Goal: Check status: Check status

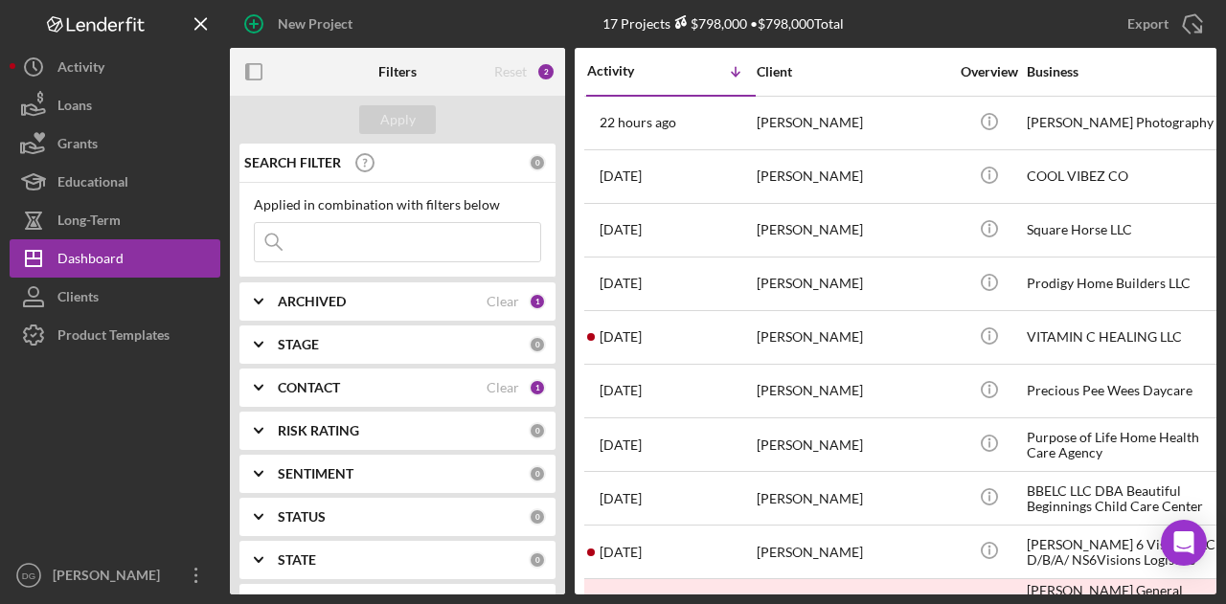
click at [1113, 342] on div "VITAMIN C HEALING LLC" at bounding box center [1121, 337] width 191 height 51
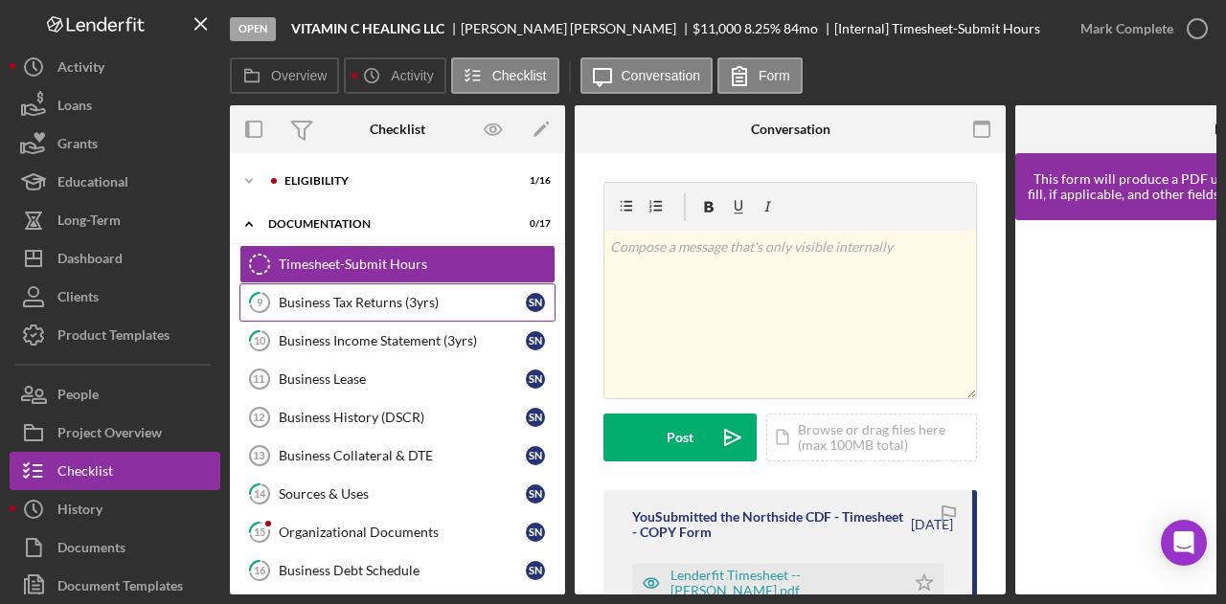
click at [340, 304] on div "Business Tax Returns (3yrs)" at bounding box center [402, 302] width 247 height 15
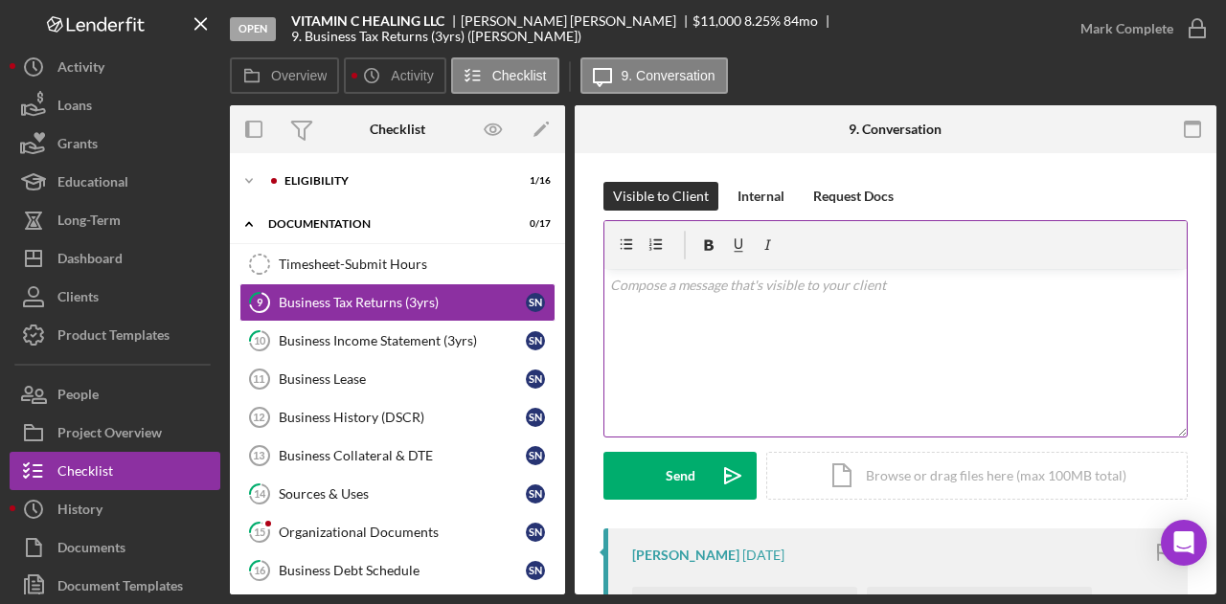
scroll to position [383, 0]
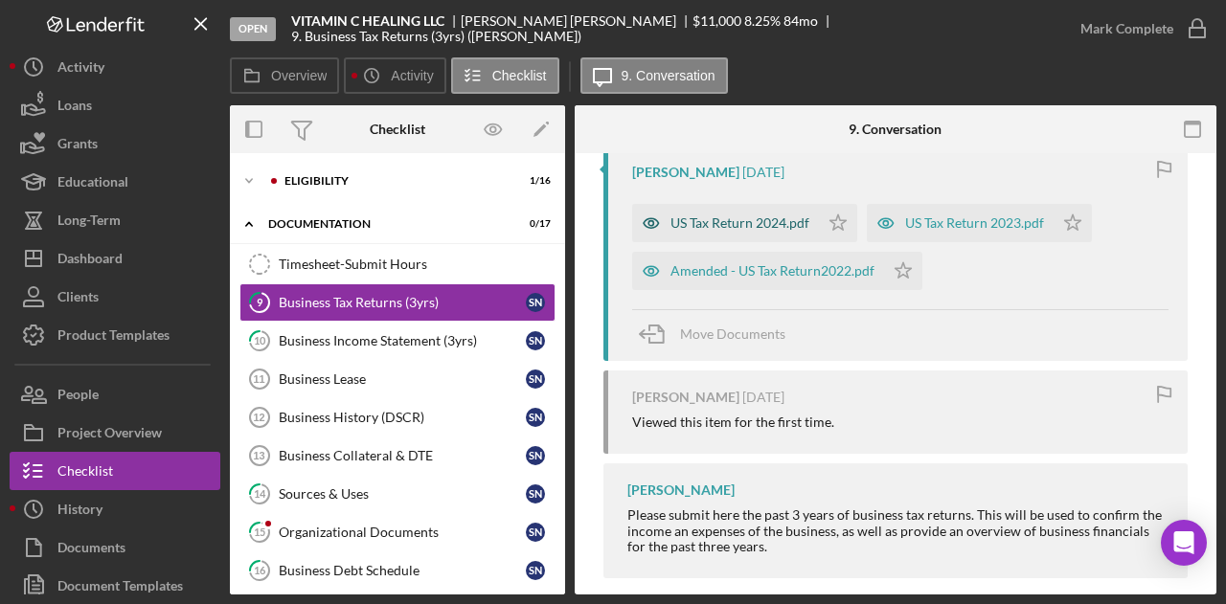
click at [738, 212] on div "US Tax Return 2024.pdf" at bounding box center [725, 223] width 187 height 38
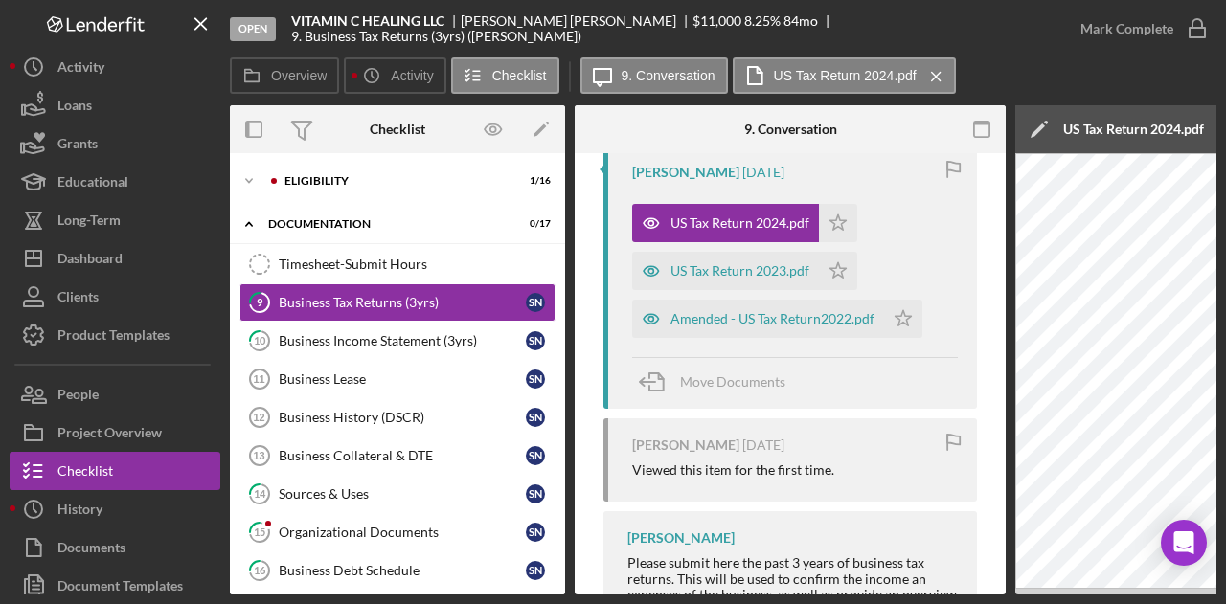
drag, startPoint x: 808, startPoint y: 595, endPoint x: 911, endPoint y: 598, distance: 102.5
click at [911, 598] on div "Open VITAMIN C HEALING LLC Sharise Nance $11,000 $11,000 8.25 % 84 mo 9. Busine…" at bounding box center [613, 302] width 1226 height 604
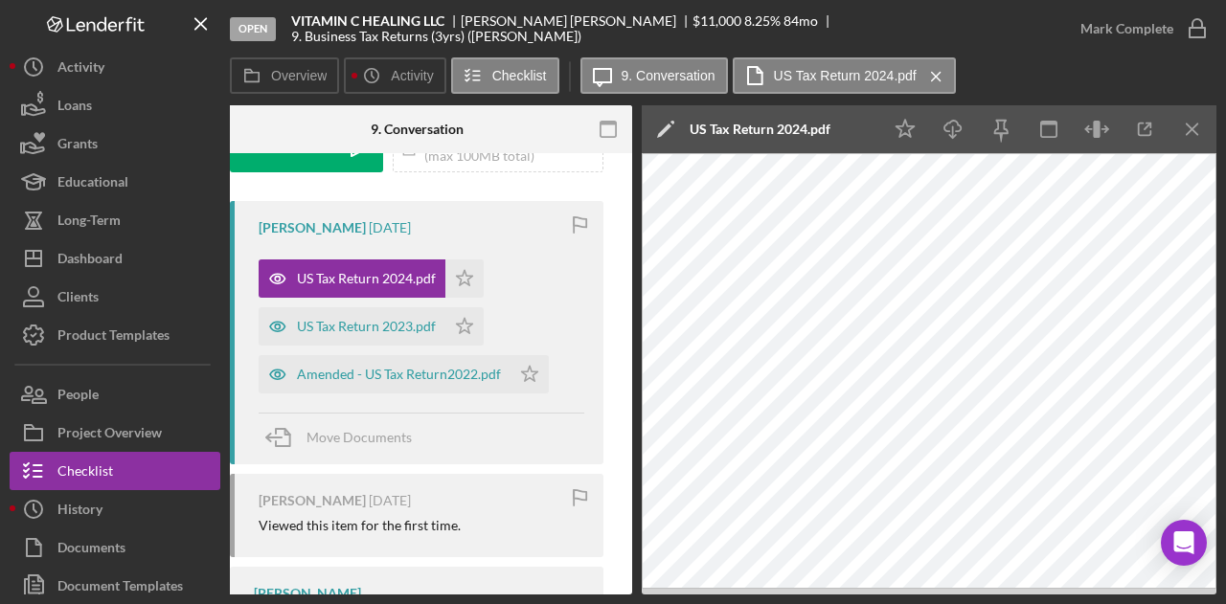
scroll to position [320, 0]
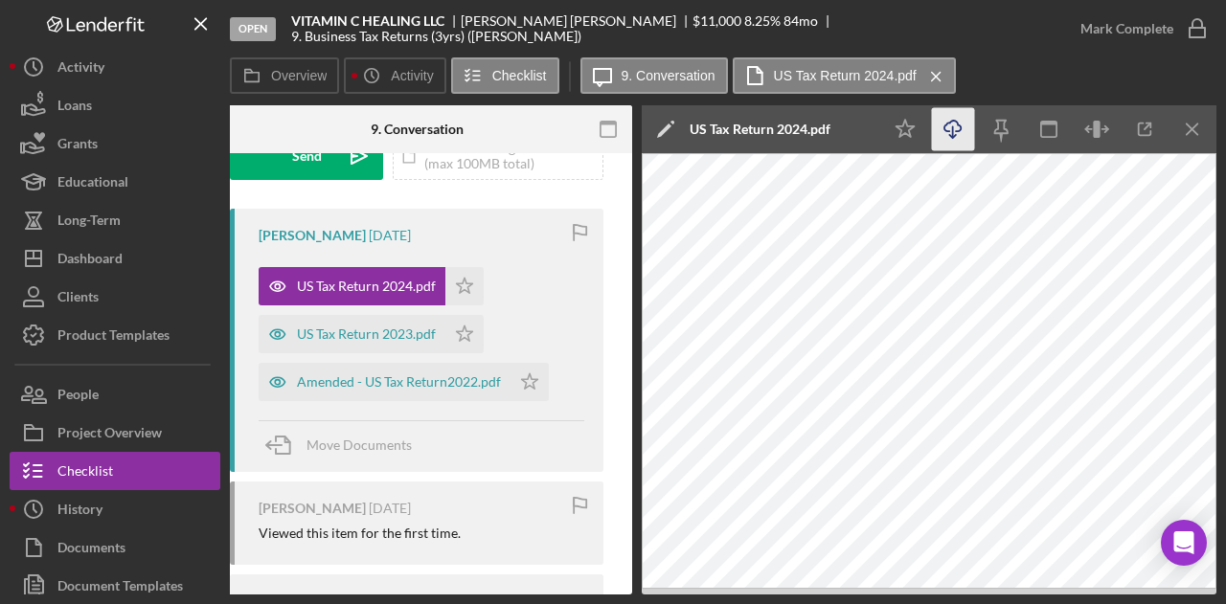
click at [951, 137] on polyline "button" at bounding box center [952, 136] width 7 height 3
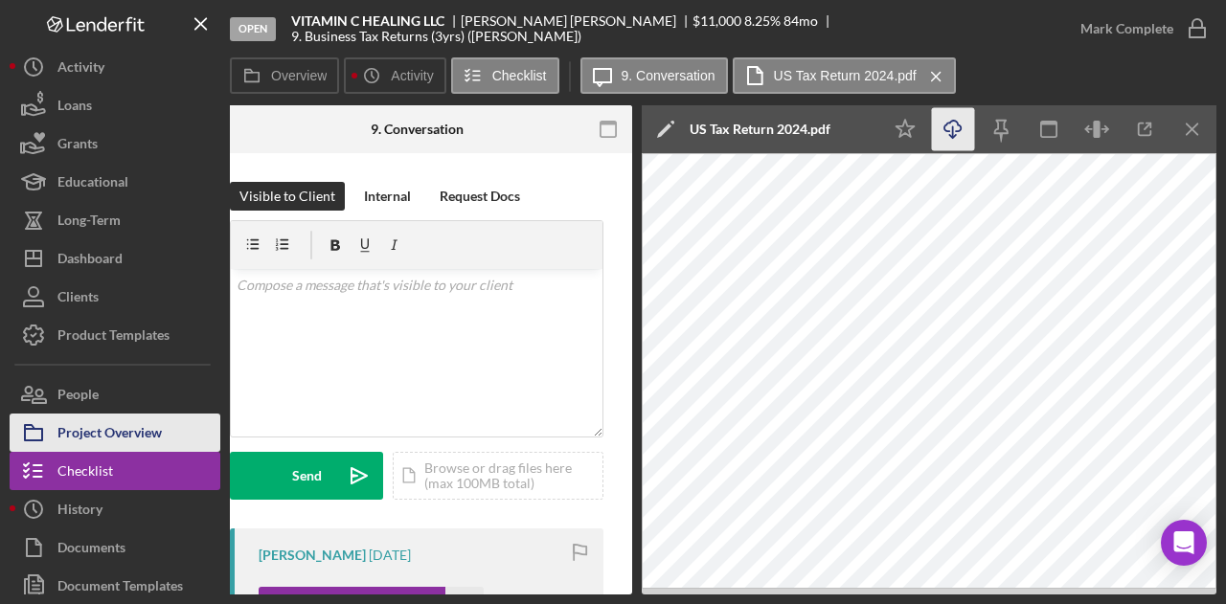
click at [86, 434] on div "Project Overview" at bounding box center [109, 435] width 104 height 43
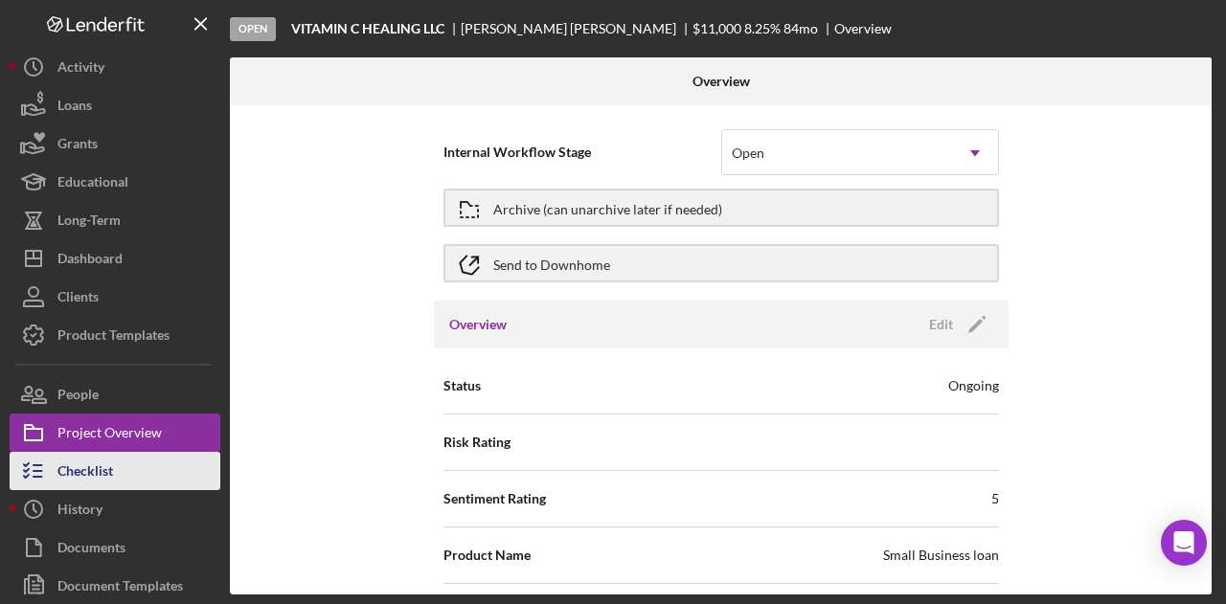
click at [124, 478] on button "Checklist" at bounding box center [115, 471] width 211 height 38
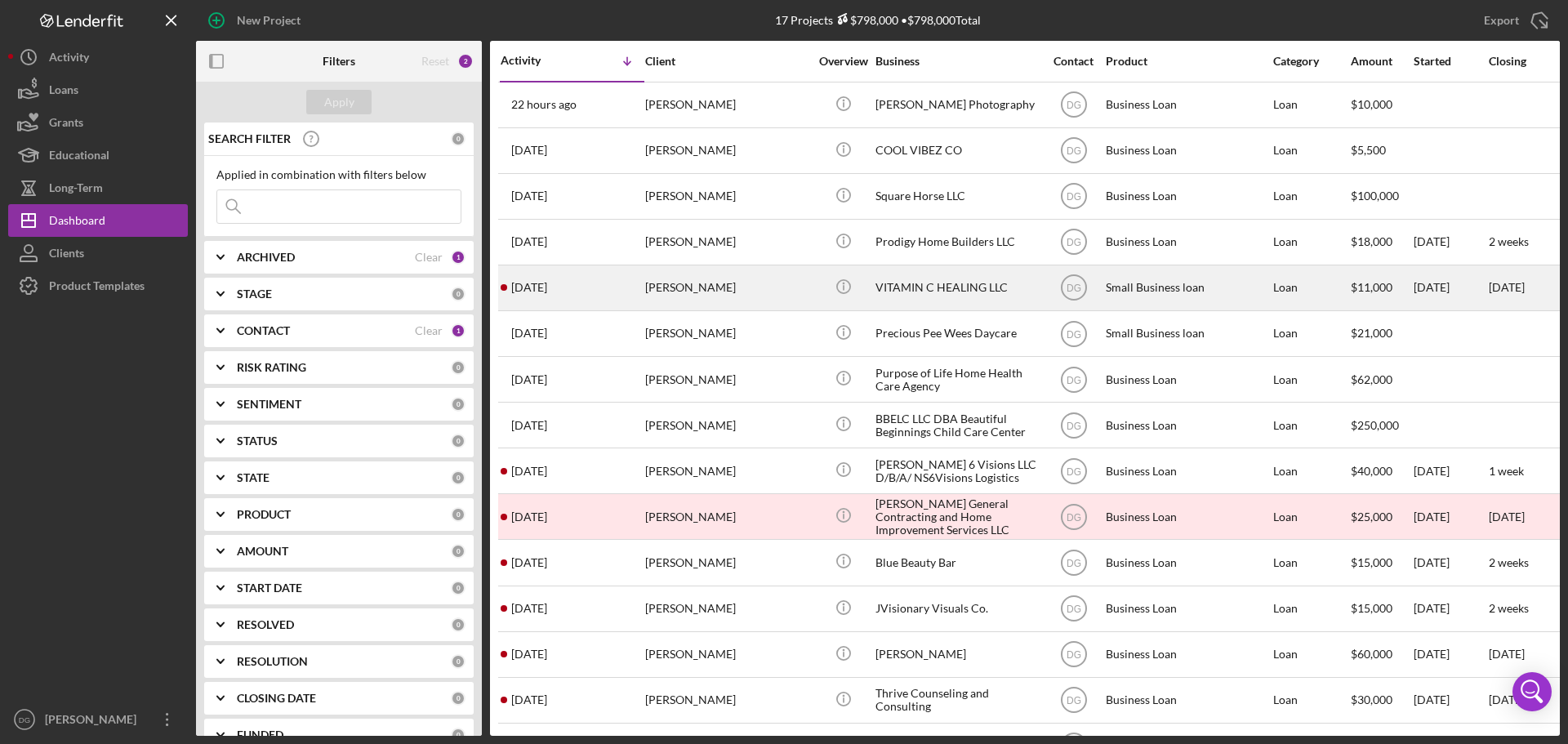
click at [898, 287] on div "VITAMIN C HEALING LLC" at bounding box center [956, 288] width 163 height 44
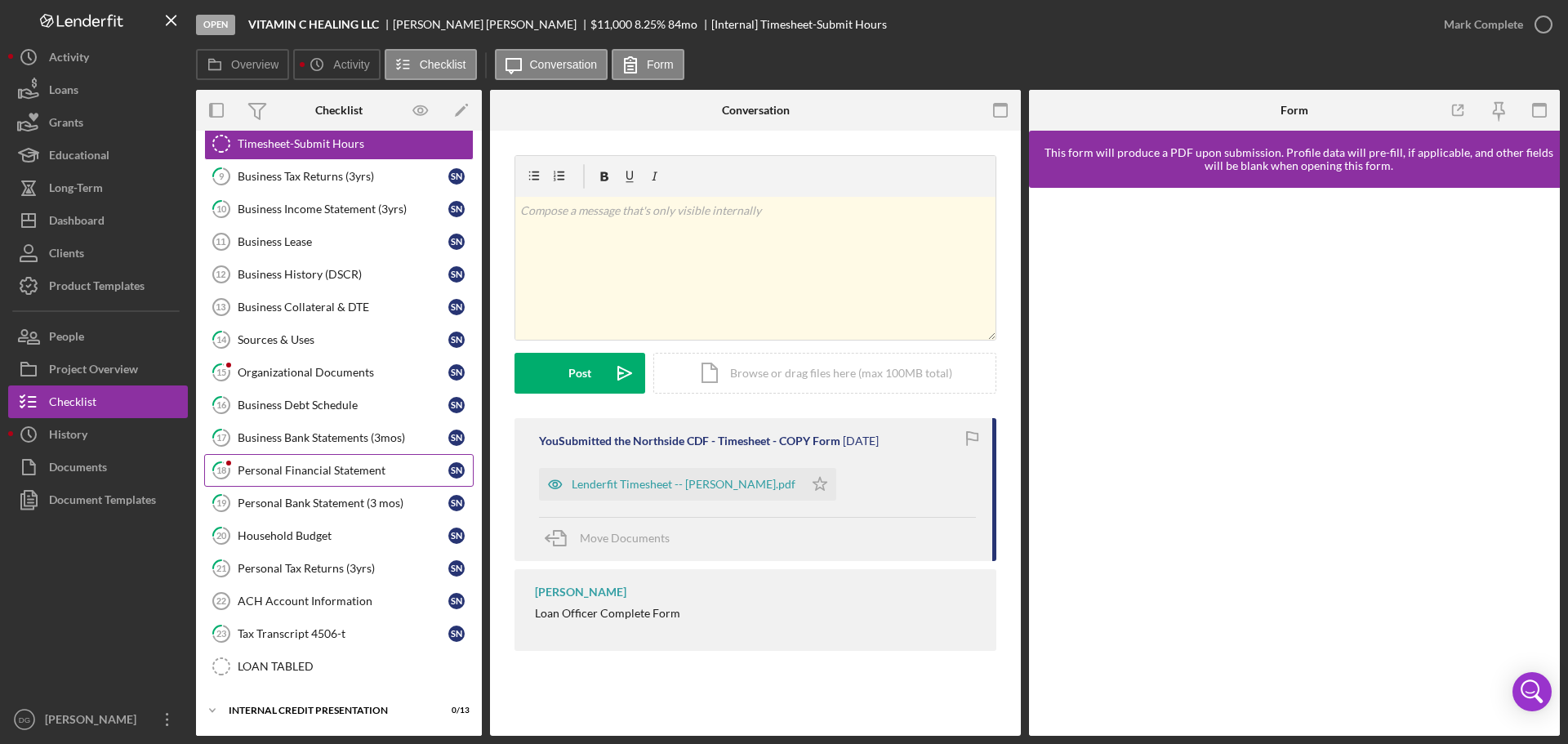
scroll to position [119, 0]
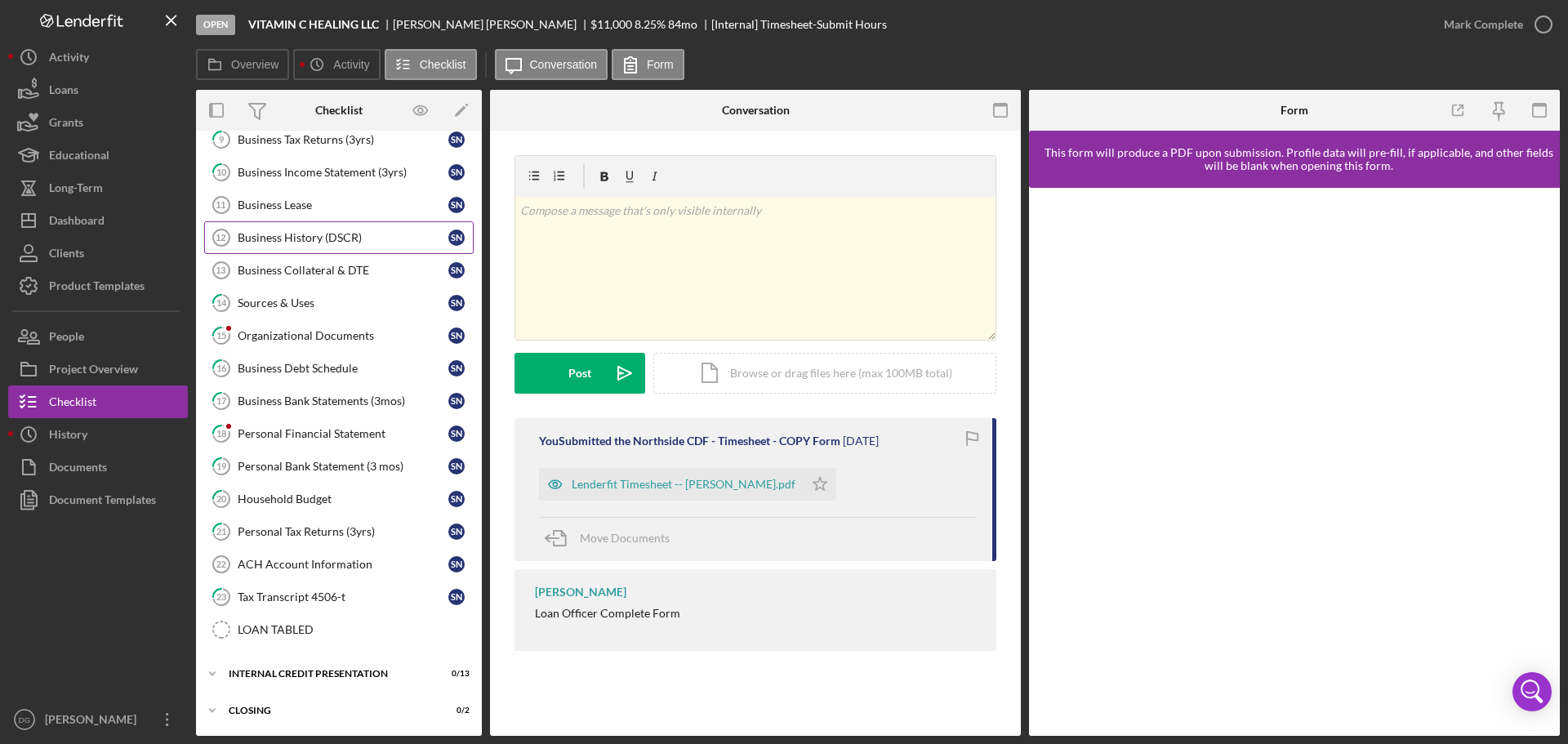
click at [264, 235] on div "Business History (DSCR)" at bounding box center [343, 237] width 211 height 13
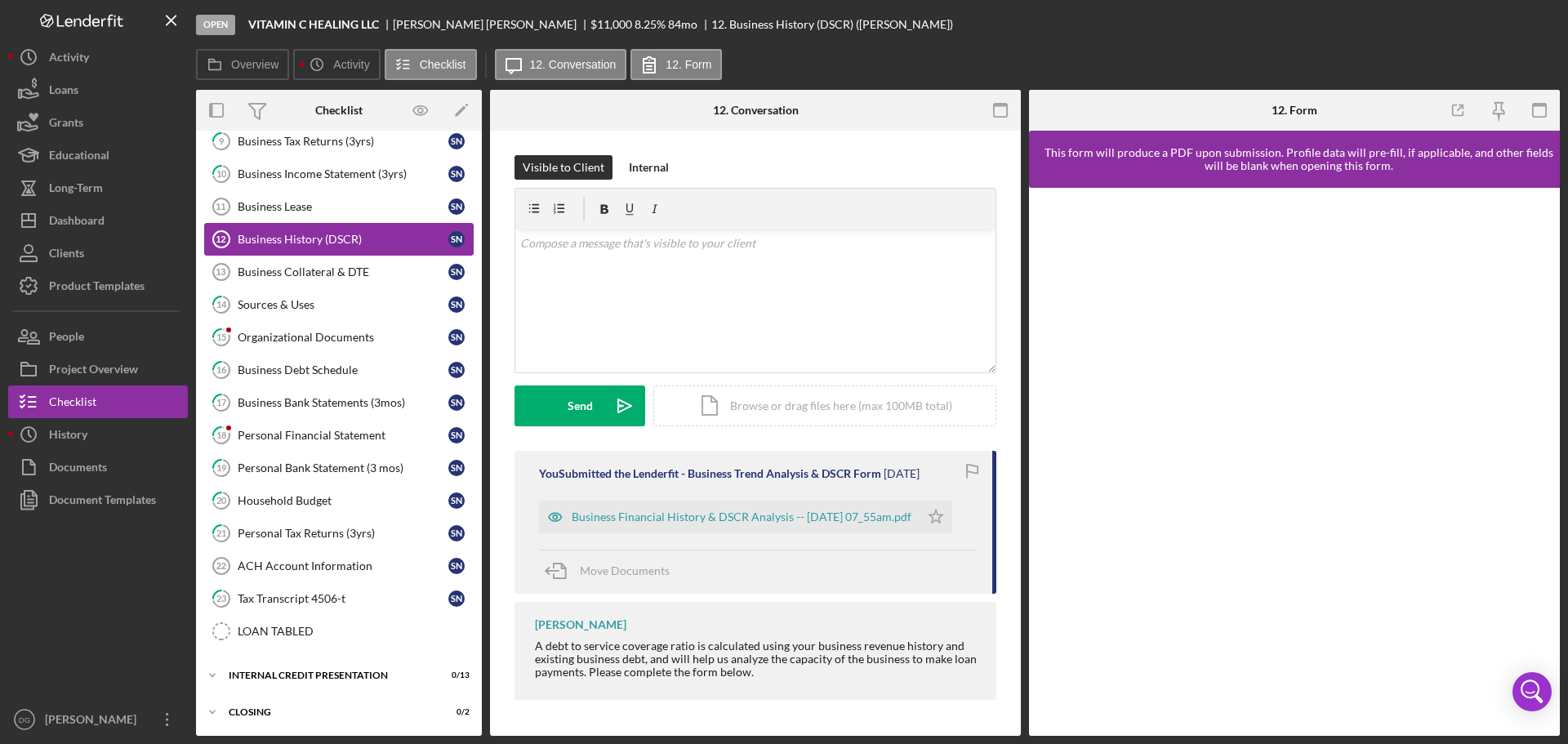
scroll to position [119, 0]
click at [673, 511] on div "Business Financial History & DSCR Analysis -- [DATE] 07_55am.pdf" at bounding box center [741, 516] width 340 height 13
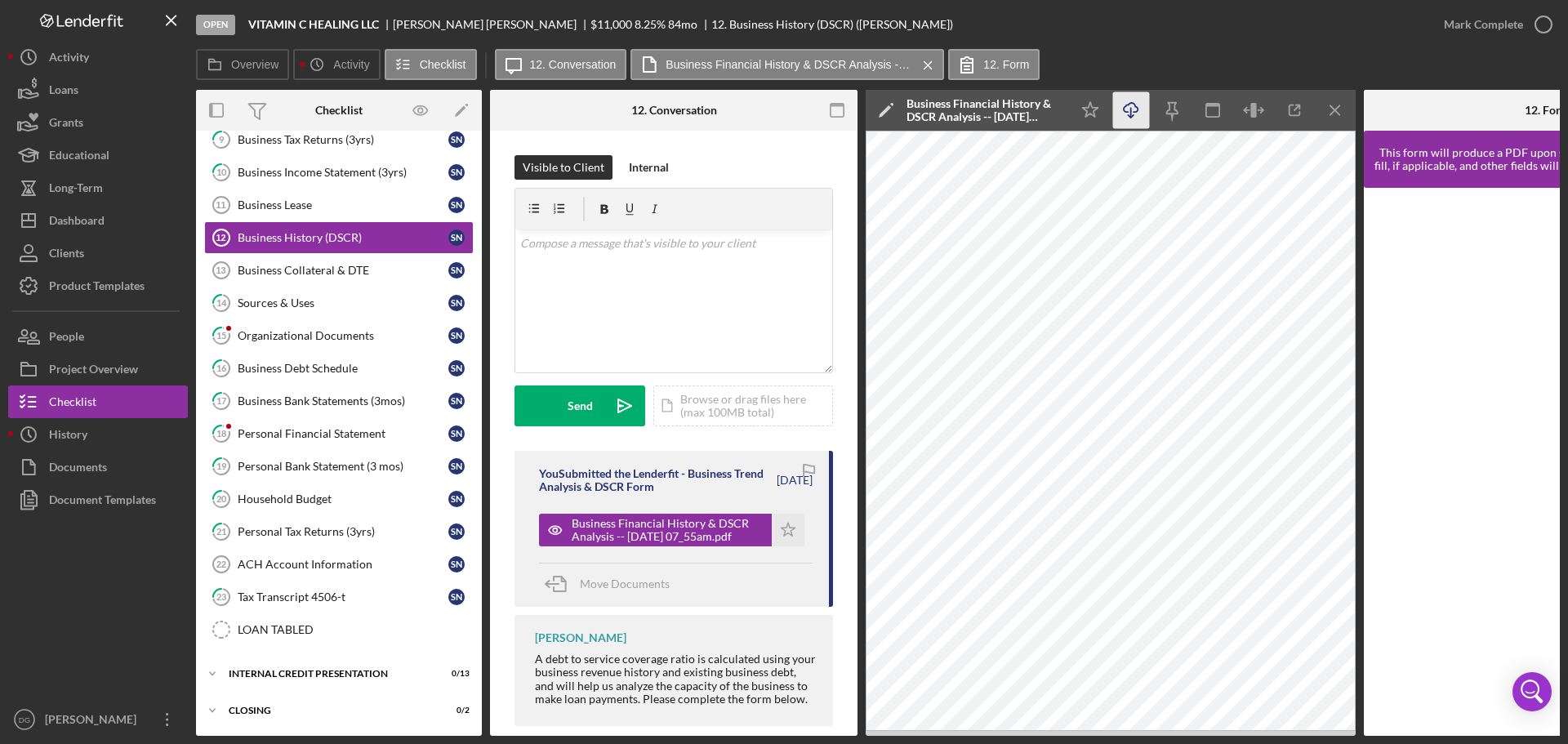
click at [1135, 109] on icon "Icon/Download" at bounding box center [1131, 110] width 37 height 37
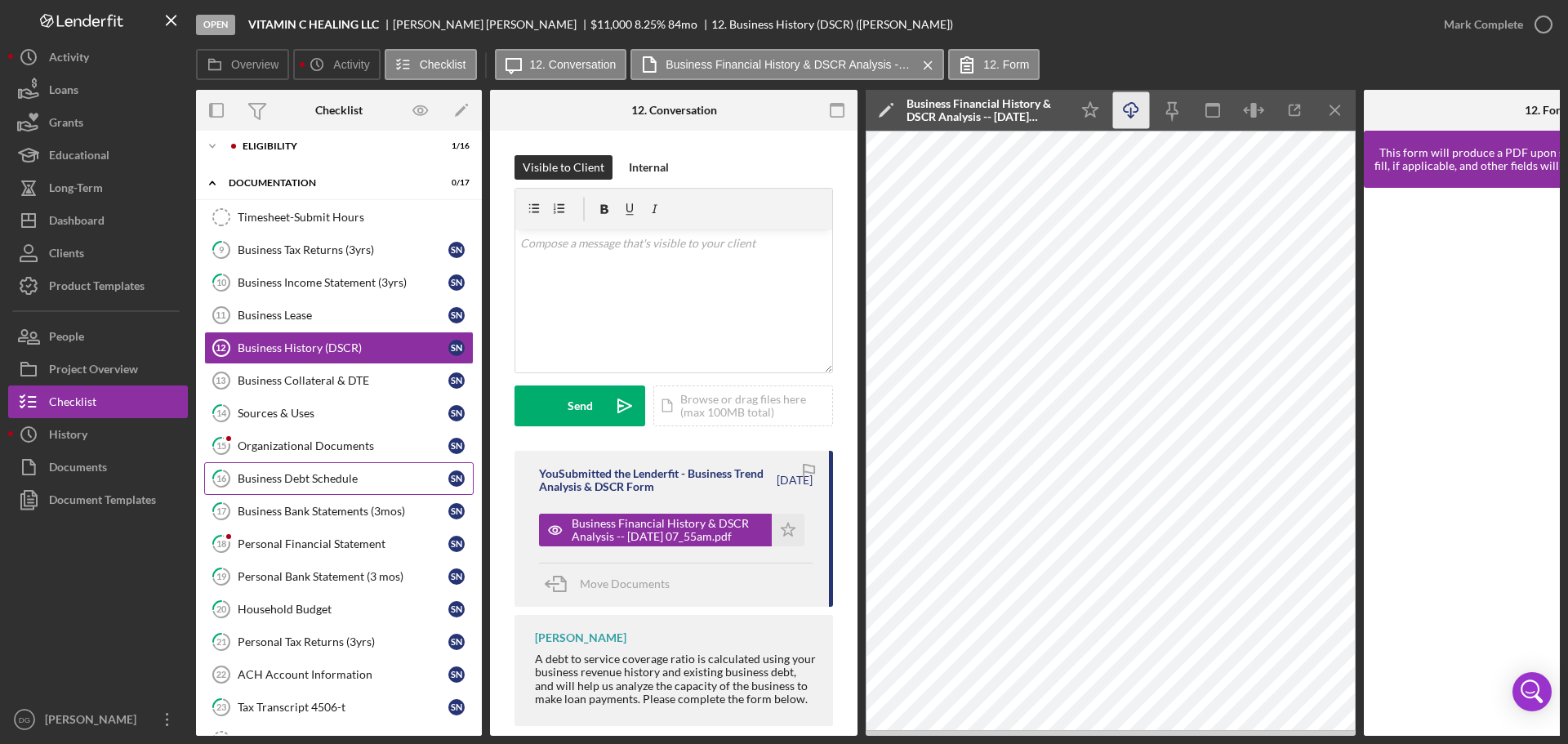
scroll to position [0, 0]
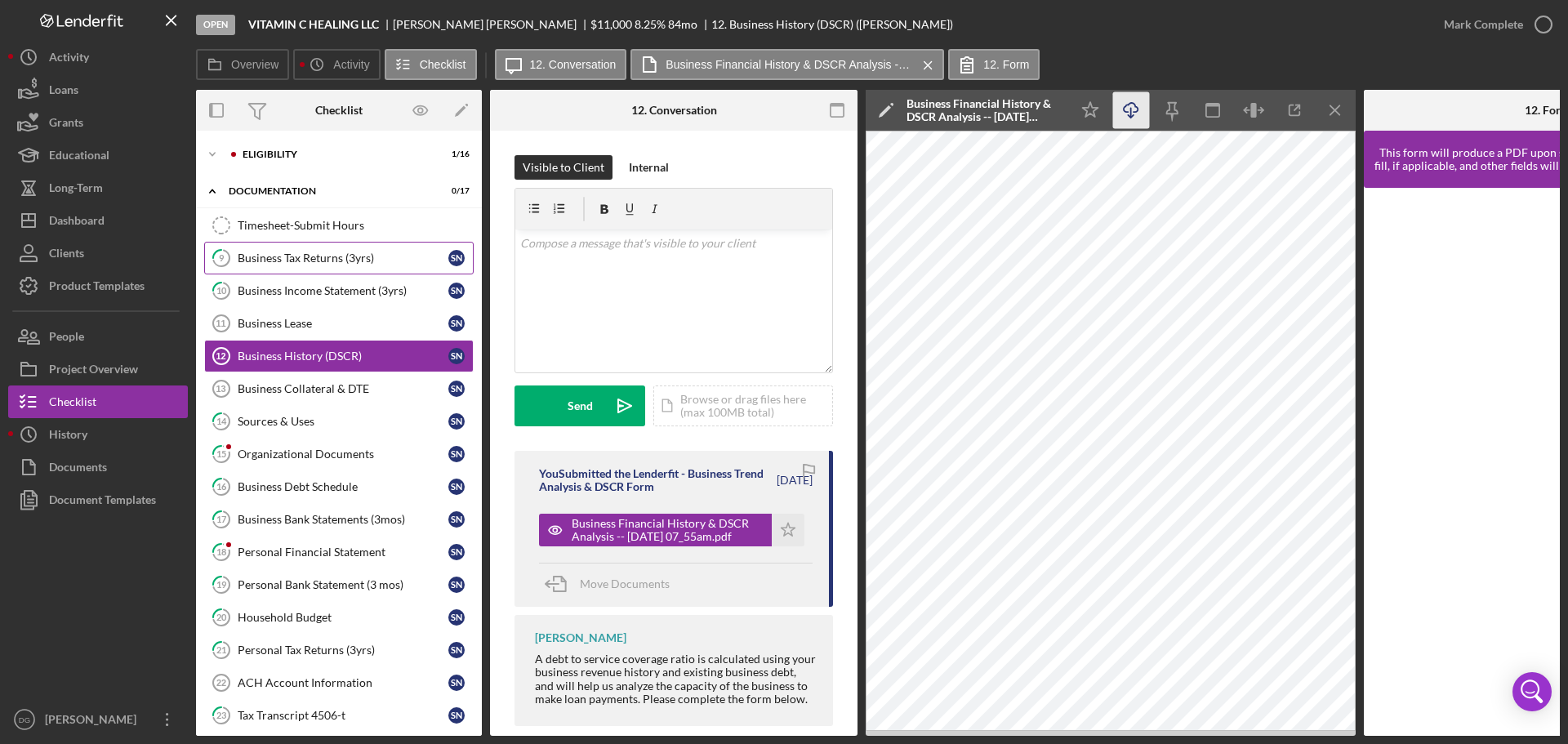
click at [298, 259] on div "Business Tax Returns (3yrs)" at bounding box center [343, 258] width 211 height 13
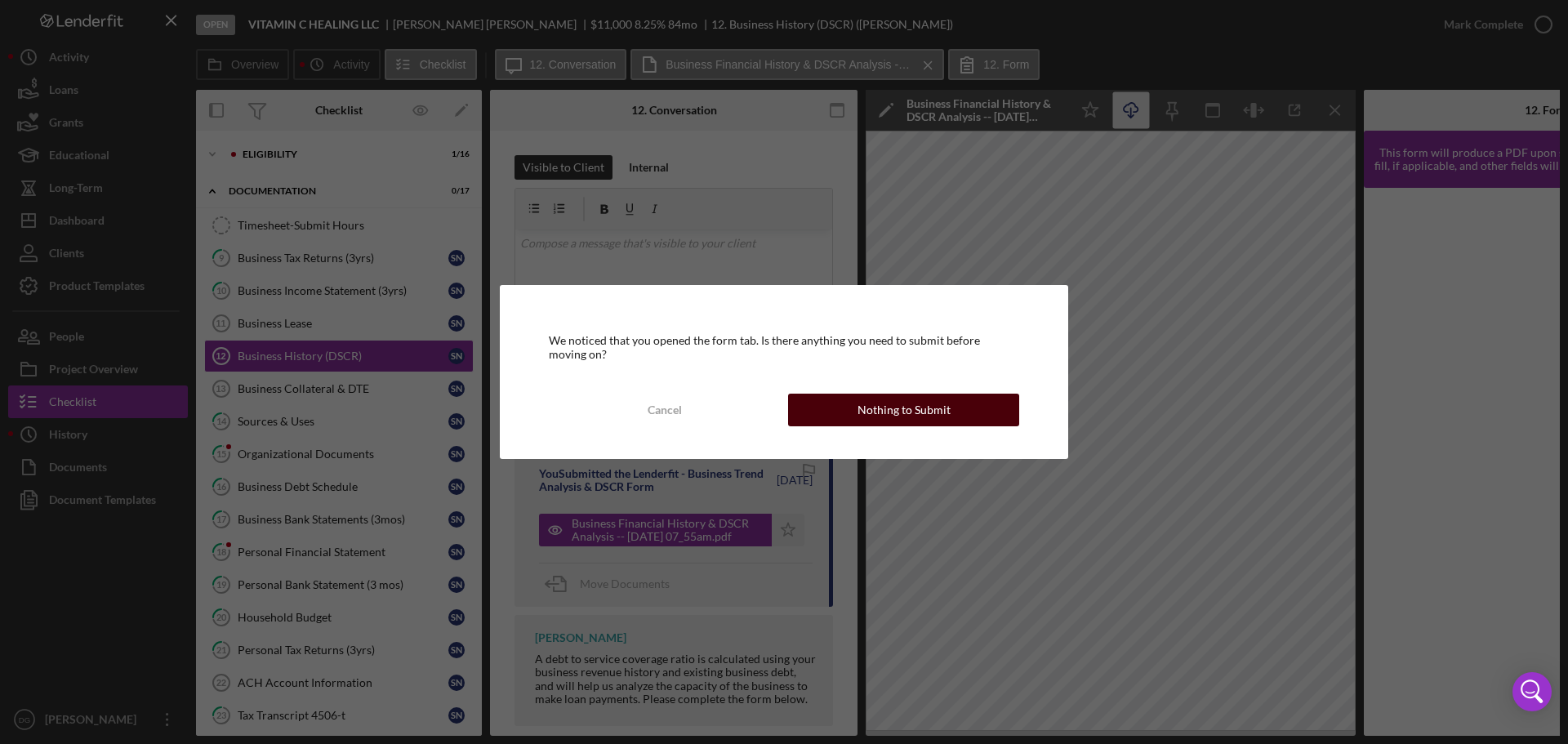
click at [845, 415] on button "Nothing to Submit" at bounding box center [903, 410] width 231 height 32
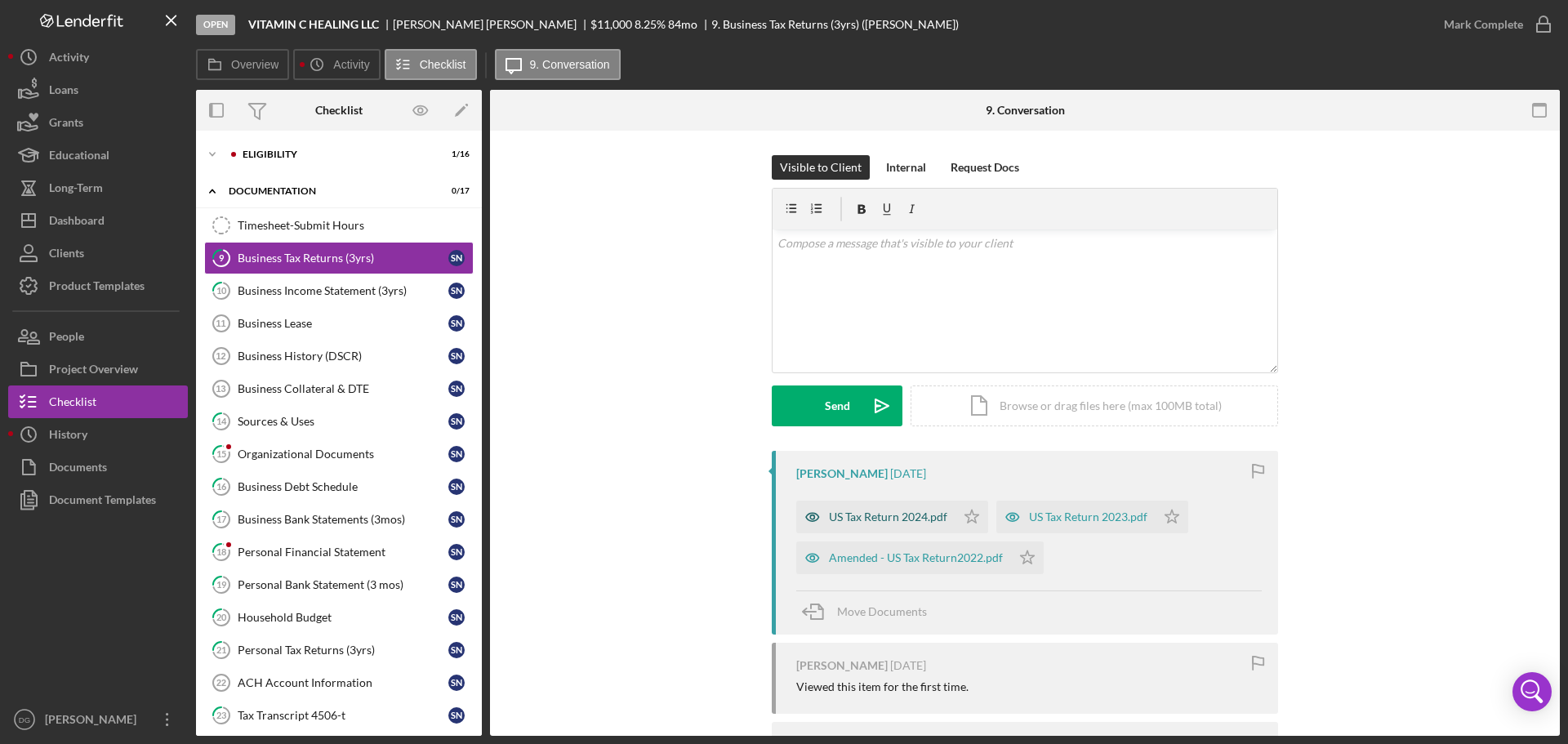
click at [886, 514] on div "US Tax Return 2024.pdf" at bounding box center [888, 516] width 119 height 13
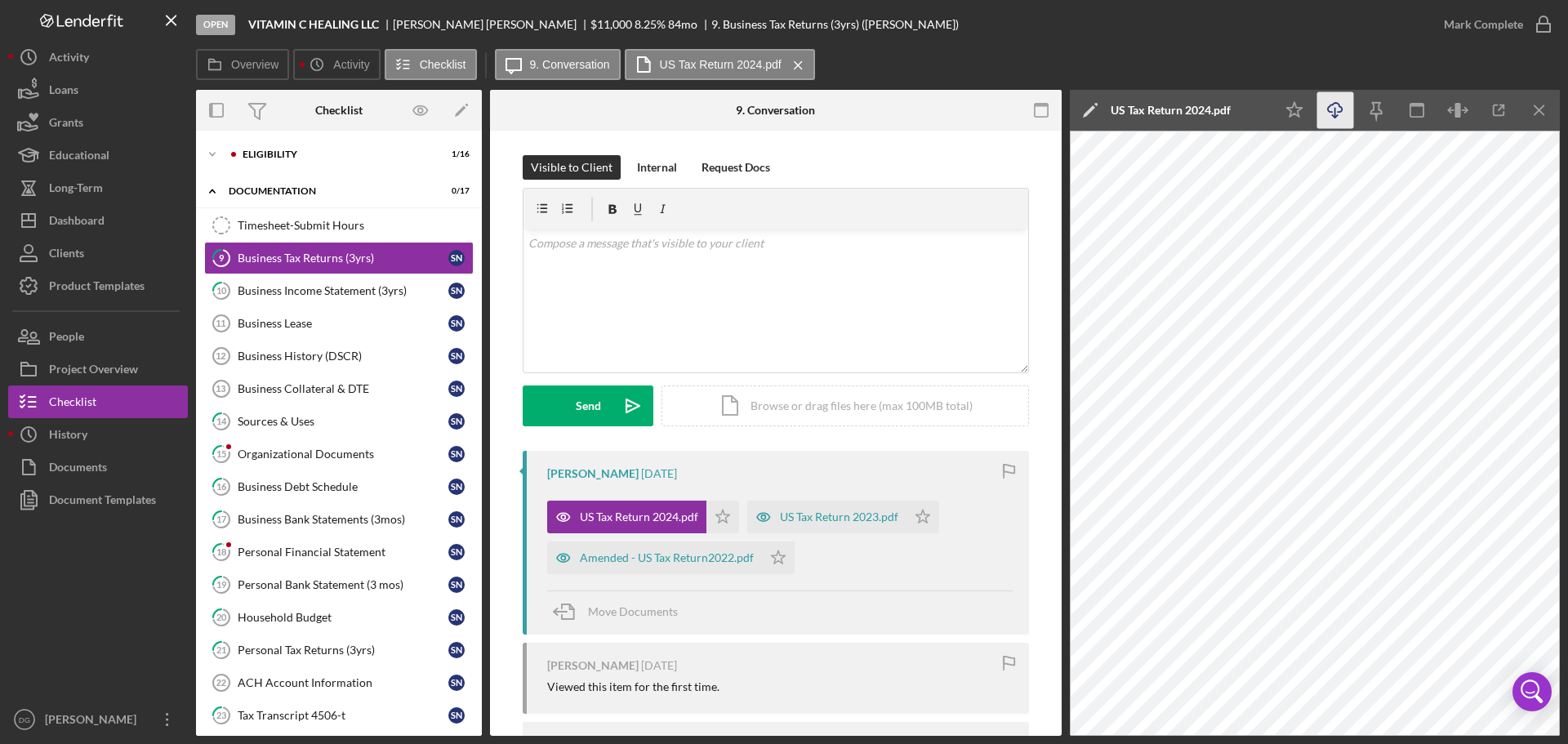
click at [1331, 106] on icon "button" at bounding box center [1335, 108] width 14 height 9
